Goal: Information Seeking & Learning: Learn about a topic

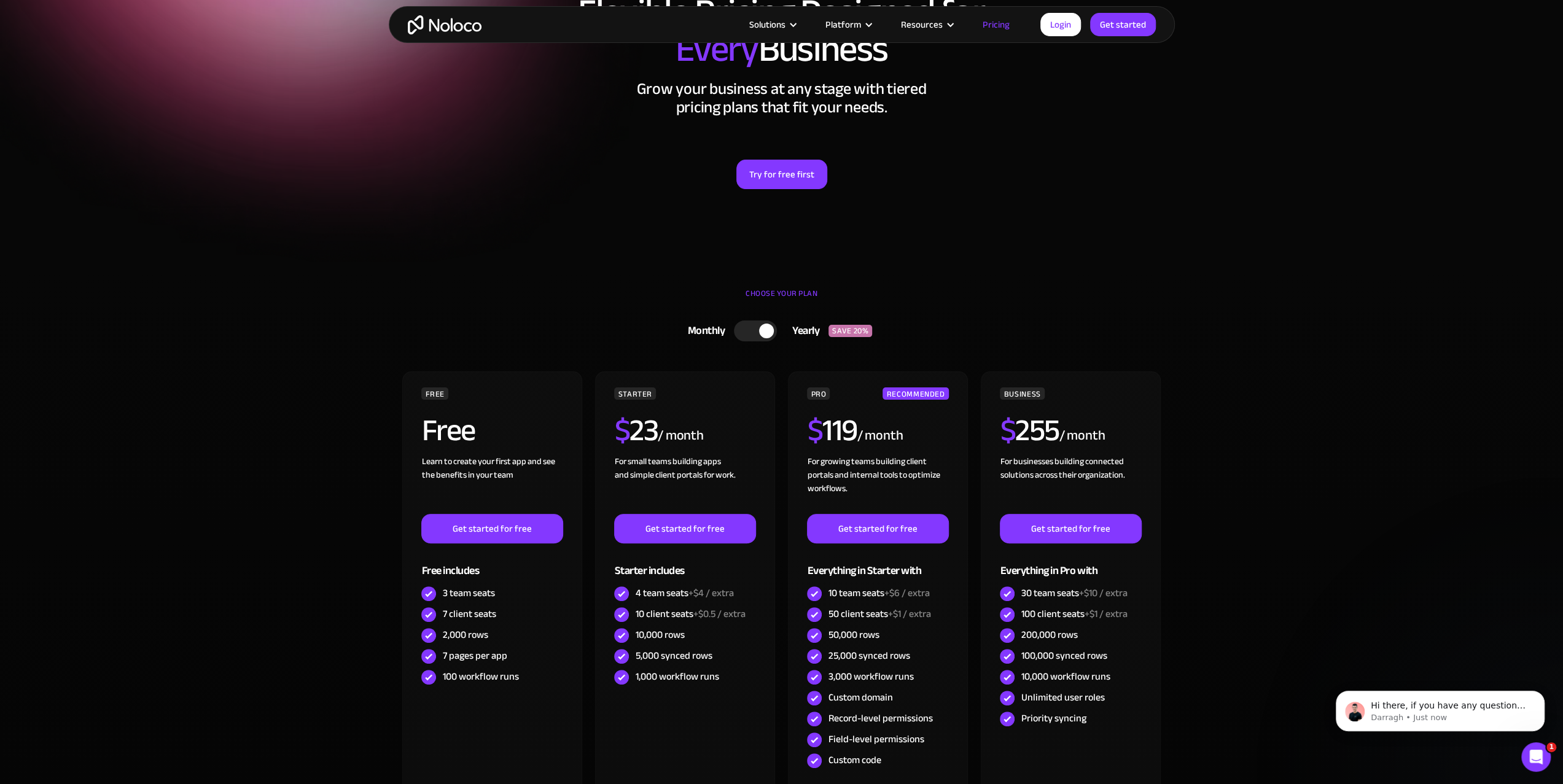
click at [766, 335] on div at bounding box center [767, 331] width 14 height 14
click at [766, 335] on div at bounding box center [761, 331] width 43 height 21
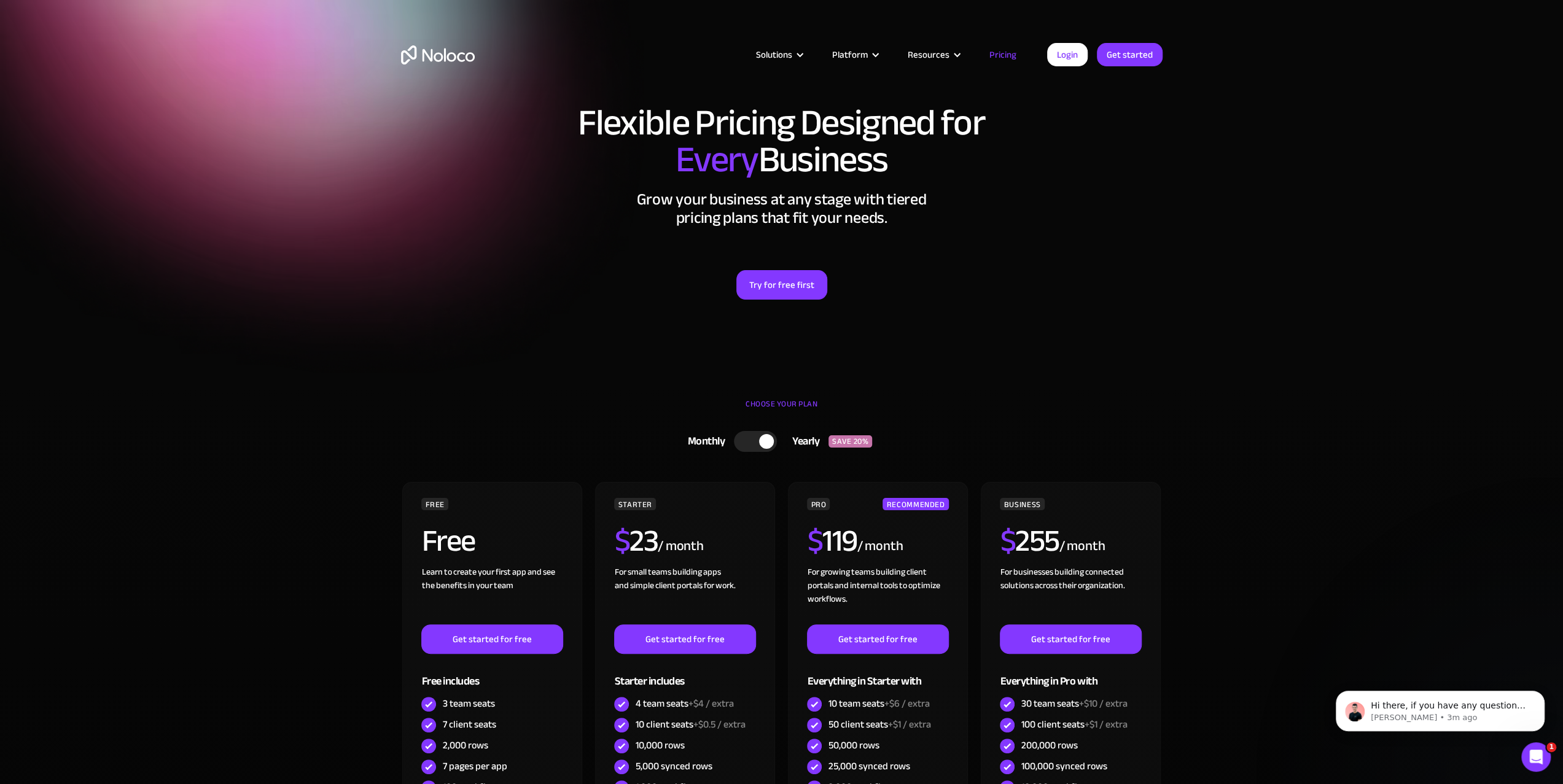
click at [442, 46] on img "home" at bounding box center [438, 55] width 74 height 19
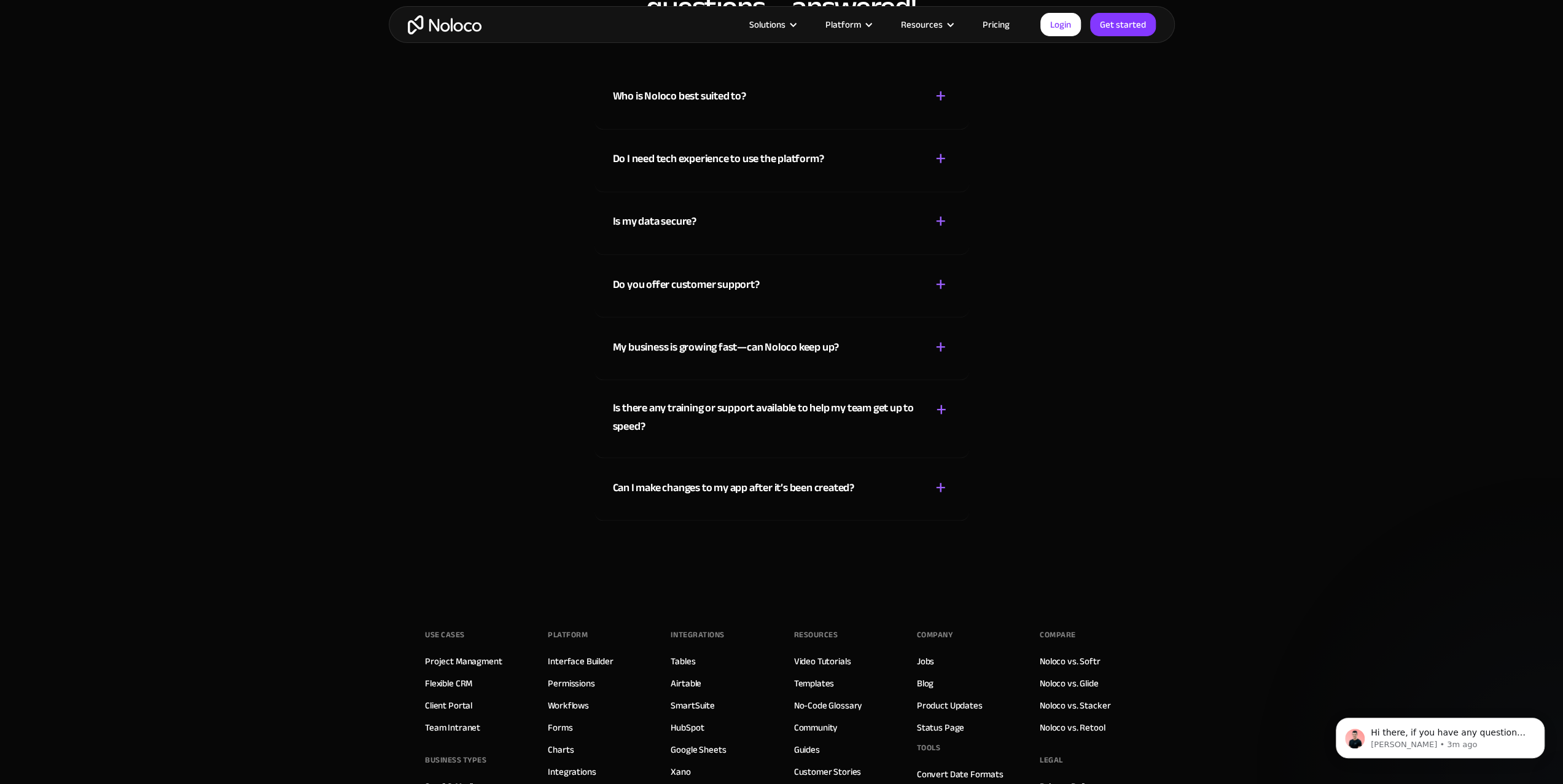
scroll to position [6854, 0]
